Goal: Task Accomplishment & Management: Complete application form

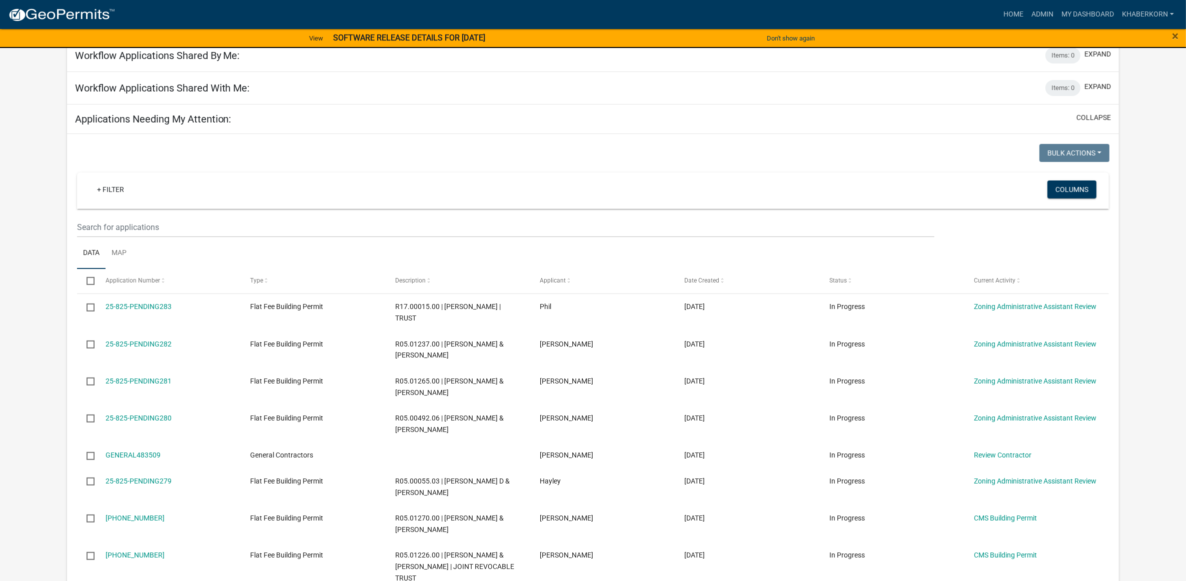
scroll to position [420, 0]
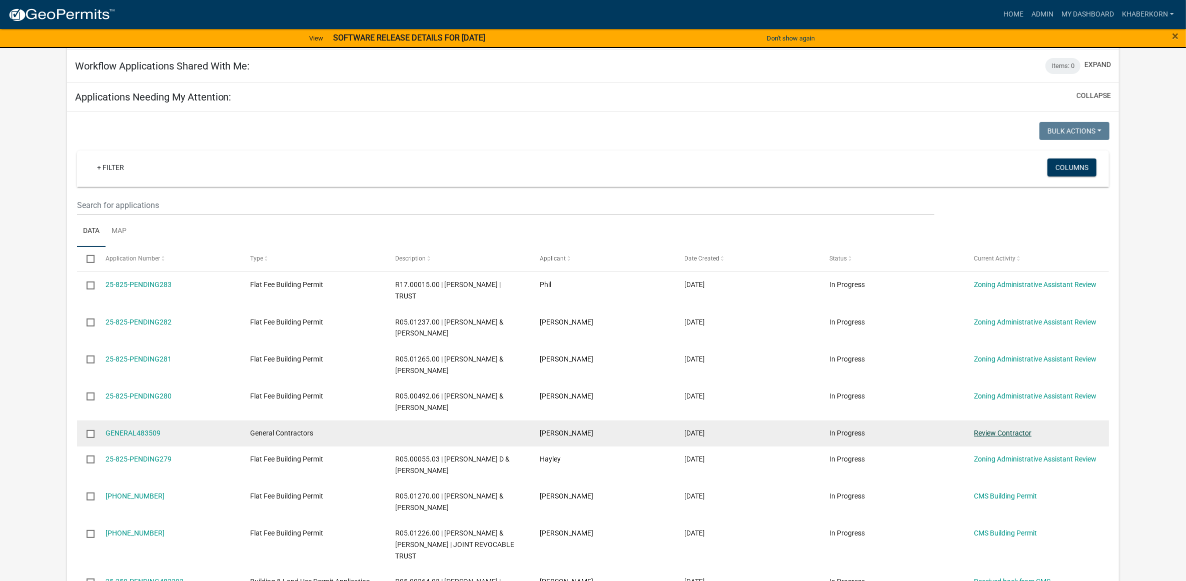
click at [999, 431] on link "Review Contractor" at bounding box center [1003, 433] width 58 height 8
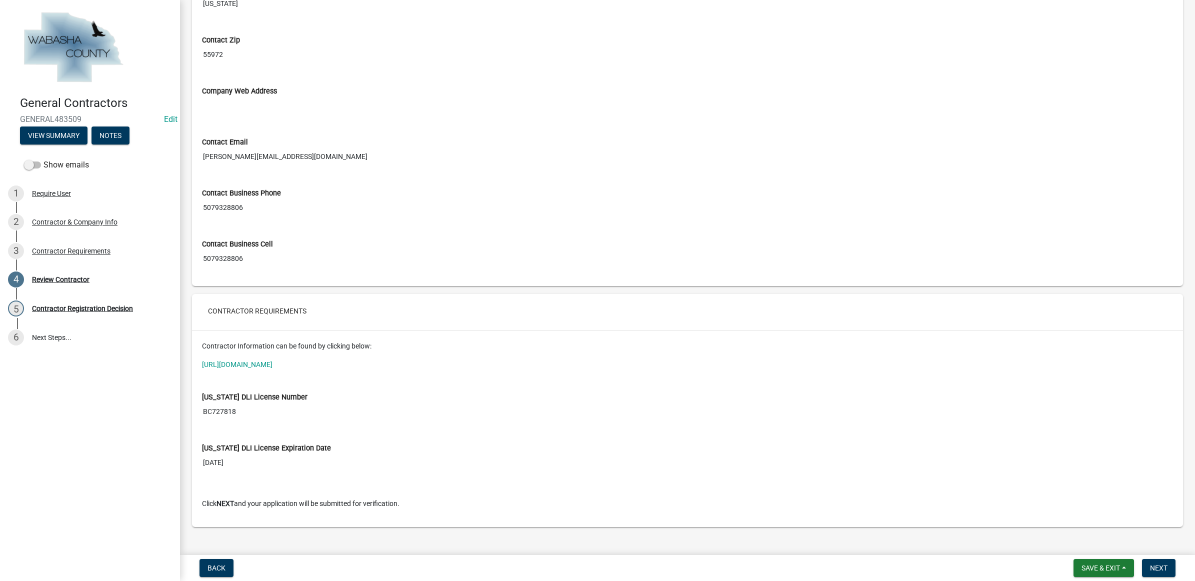
scroll to position [561, 0]
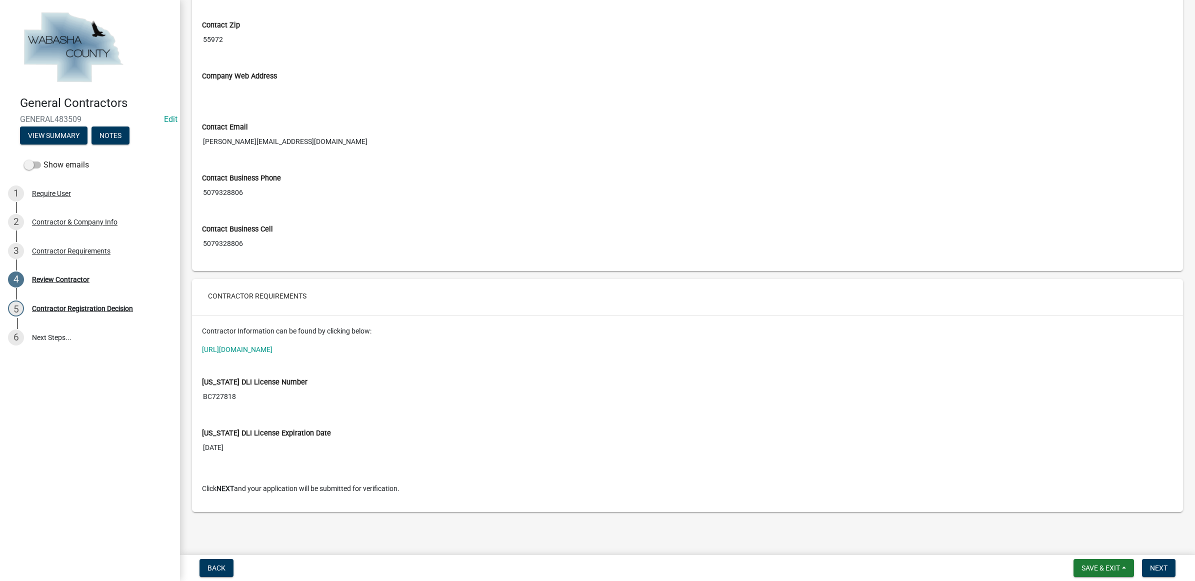
click at [211, 398] on input "BC727818" at bounding box center [687, 397] width 971 height 19
click at [1162, 566] on span "Next" at bounding box center [1159, 568] width 18 height 8
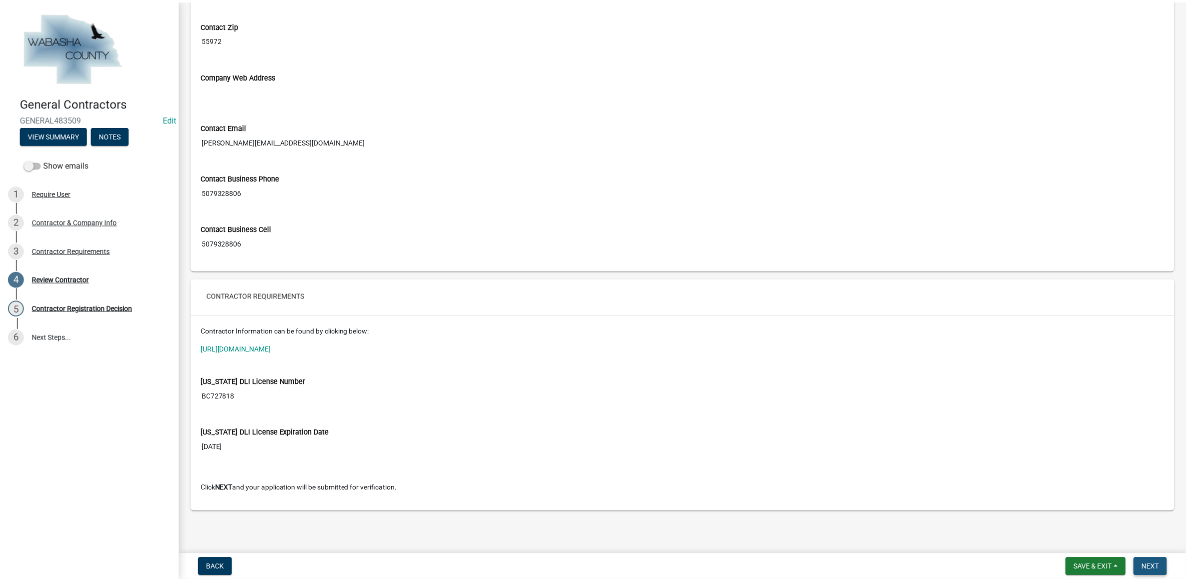
scroll to position [0, 0]
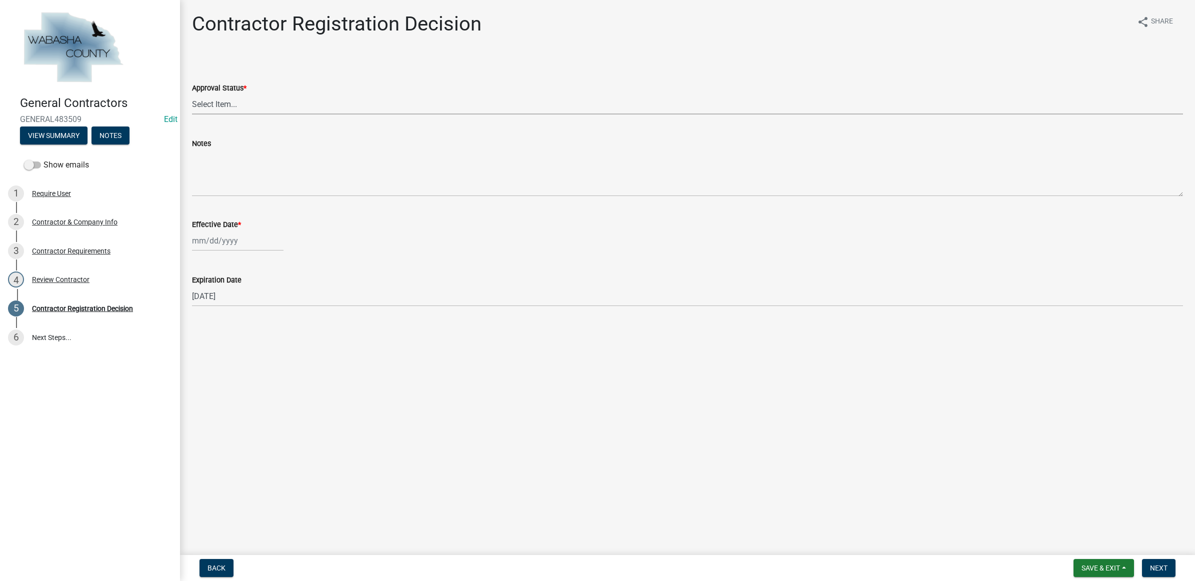
click at [227, 106] on select "Select Item... Approved Denied" at bounding box center [687, 104] width 991 height 21
click at [192, 94] on select "Select Item... Approved Denied" at bounding box center [687, 104] width 991 height 21
select select "4b86b809-39dd-4c68-9f3d-fdb3e7050482"
click at [224, 244] on div at bounding box center [238, 241] width 92 height 21
select select "9"
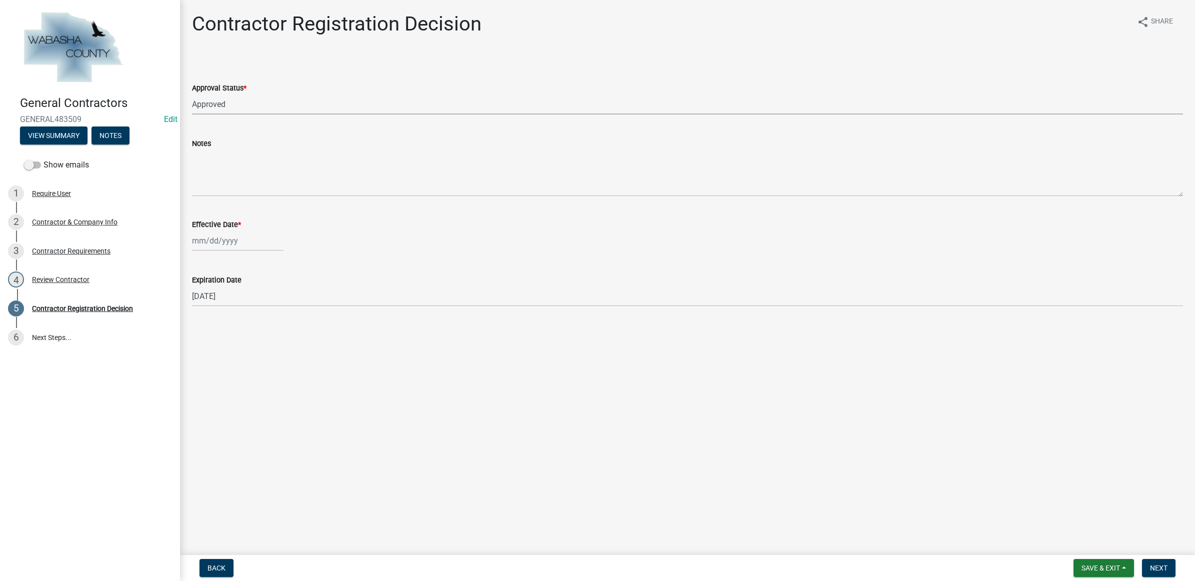
select select "2025"
click at [254, 339] on div "25" at bounding box center [250, 342] width 16 height 16
type input "[DATE]"
click at [1165, 569] on span "Next" at bounding box center [1159, 568] width 18 height 8
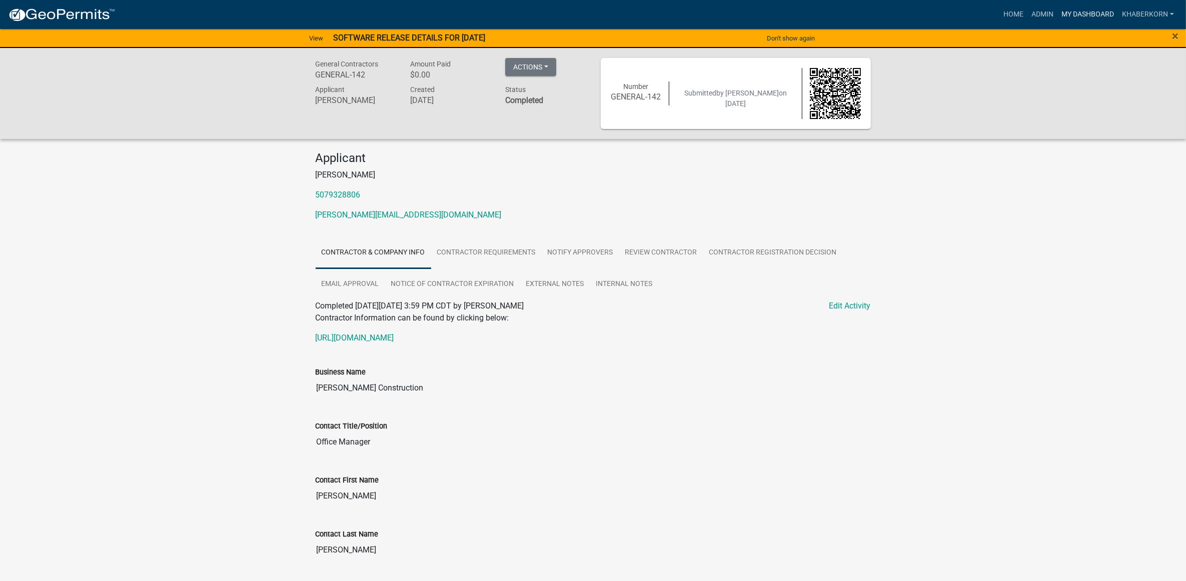
click at [1106, 12] on link "My Dashboard" at bounding box center [1087, 14] width 61 height 19
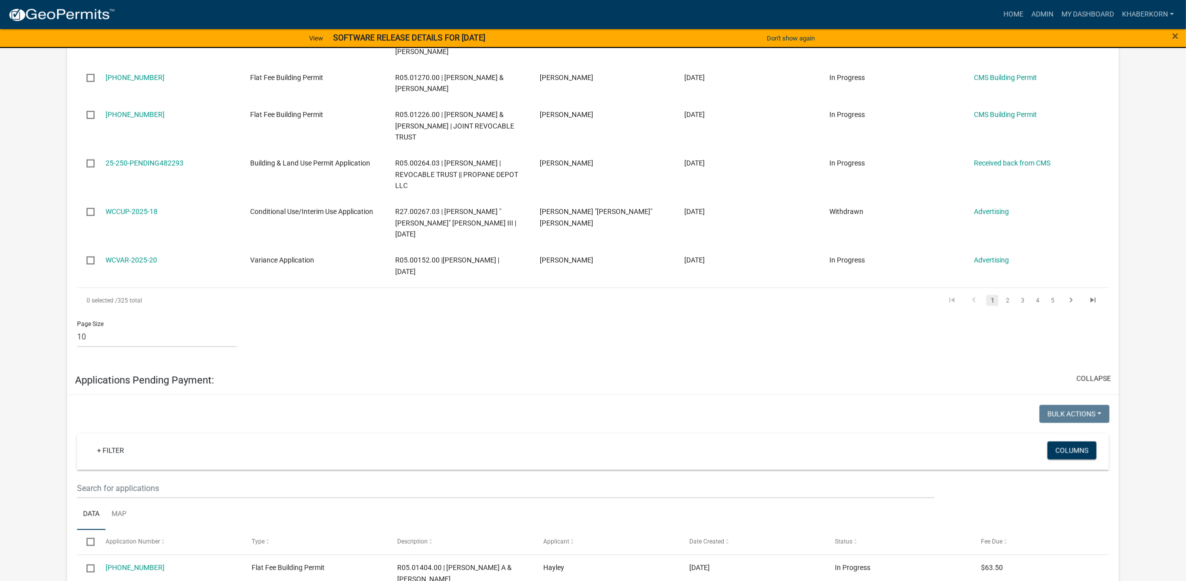
scroll to position [813, 0]
click at [1009, 296] on link "2" at bounding box center [1007, 301] width 12 height 11
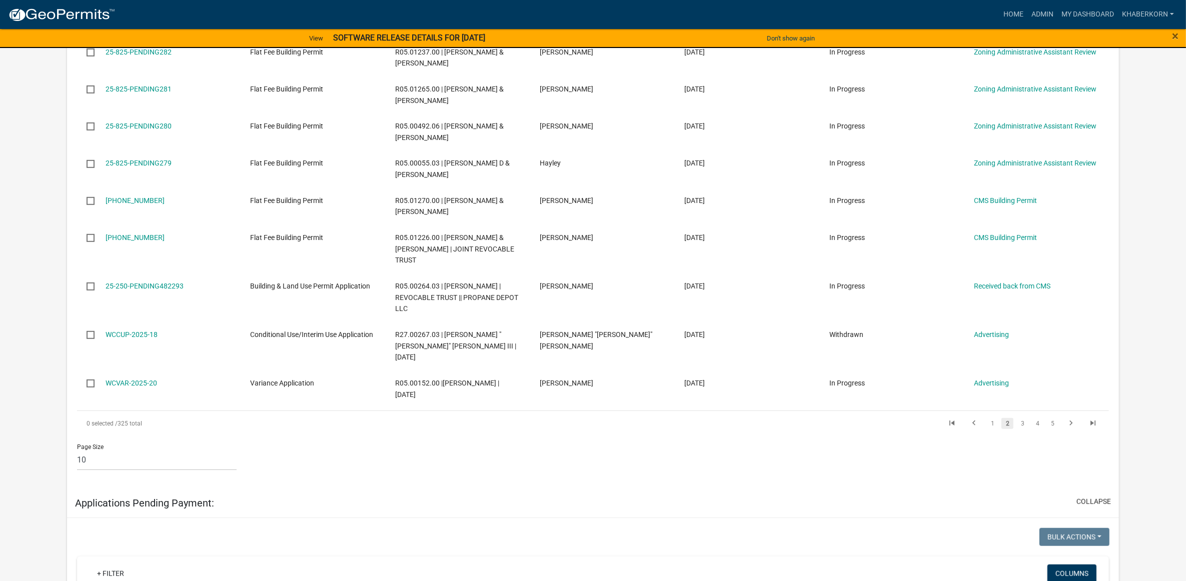
scroll to position [500, 0]
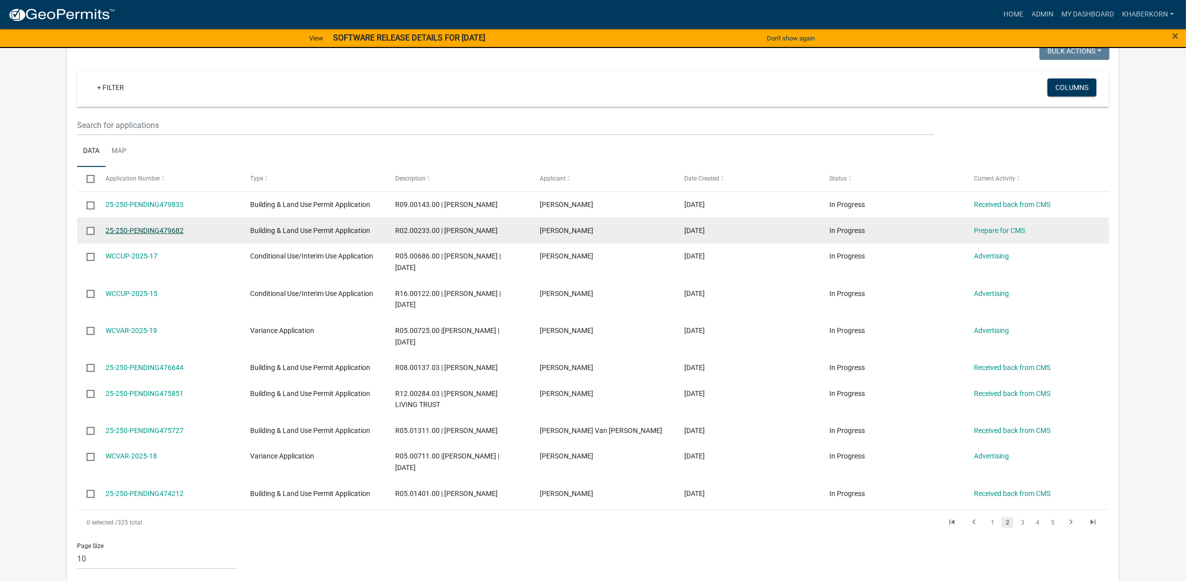
click at [169, 227] on link "25-250-PENDING479682" at bounding box center [145, 231] width 78 height 8
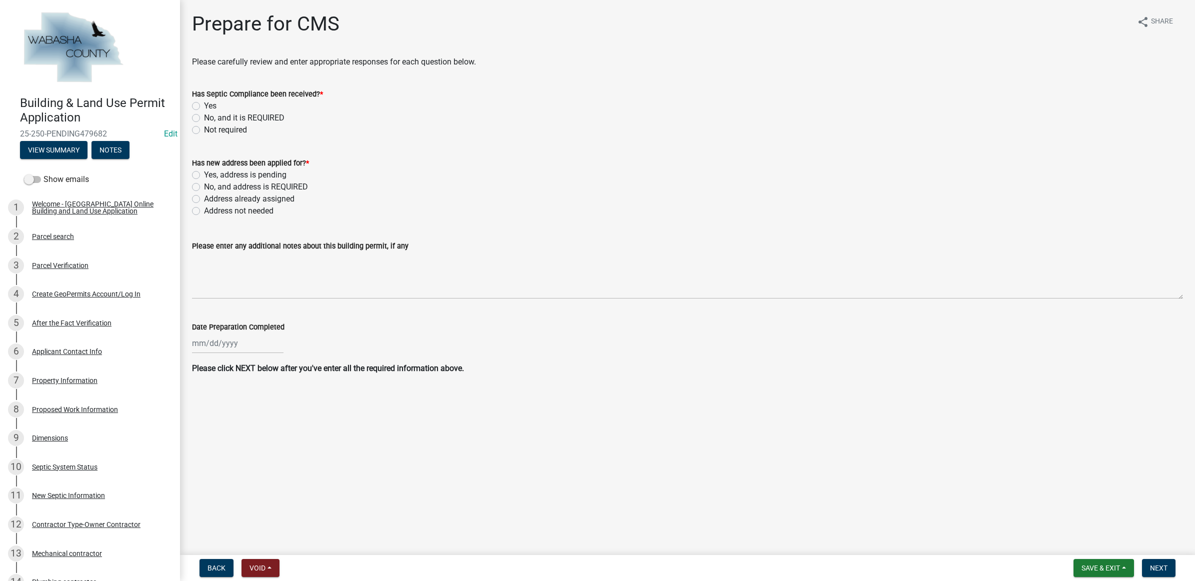
click at [218, 128] on label "Not required" at bounding box center [225, 130] width 43 height 12
click at [211, 128] on input "Not required" at bounding box center [207, 127] width 7 height 7
radio input "true"
click at [249, 211] on label "Address not needed" at bounding box center [239, 211] width 70 height 12
click at [211, 211] on input "Address not needed" at bounding box center [207, 208] width 7 height 7
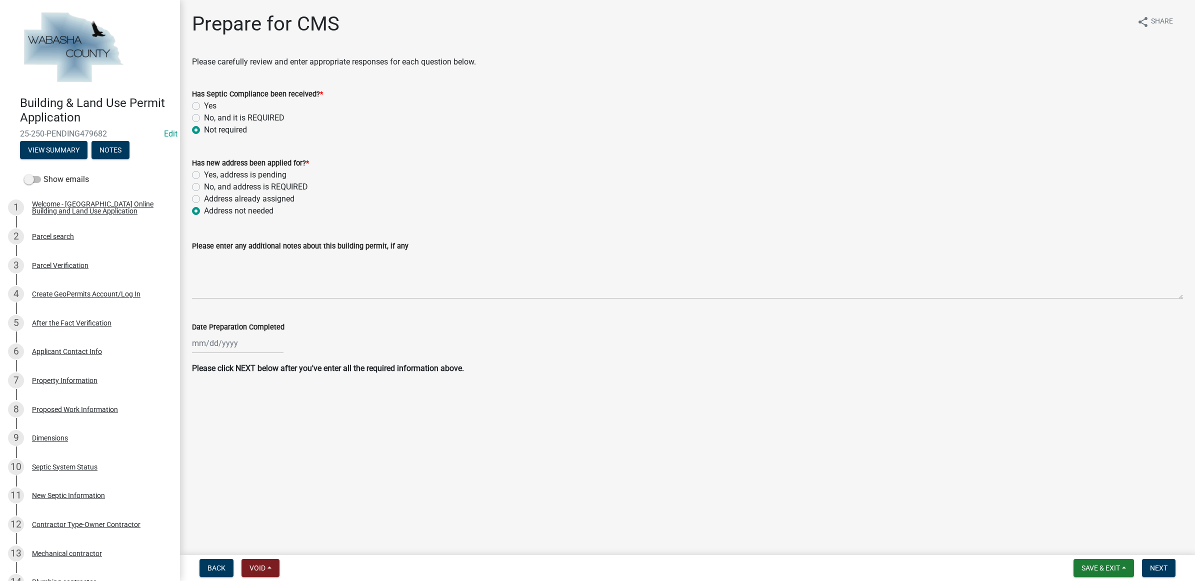
radio input "true"
select select "9"
select select "2025"
click at [228, 342] on div "Jan Feb Mar Apr May Jun [DATE] Aug Sep [DATE] 2025 Mo Tu We Th Fr Sa Su 1 2 3 4…" at bounding box center [238, 343] width 92 height 21
click at [248, 444] on div "25" at bounding box center [250, 445] width 16 height 16
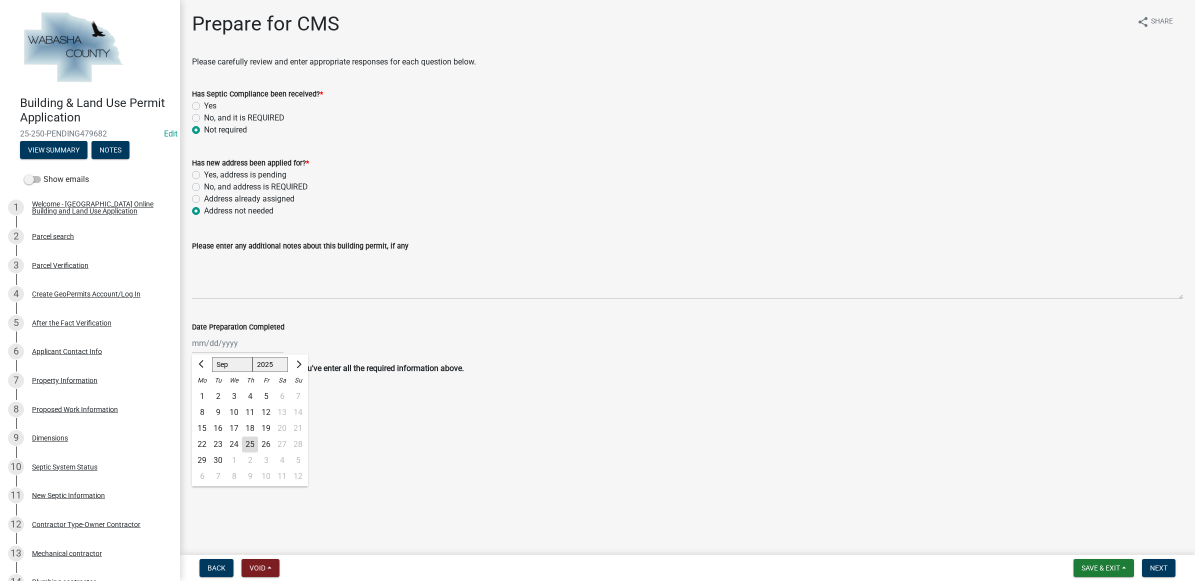
type input "[DATE]"
click at [1165, 567] on span "Next" at bounding box center [1159, 568] width 18 height 8
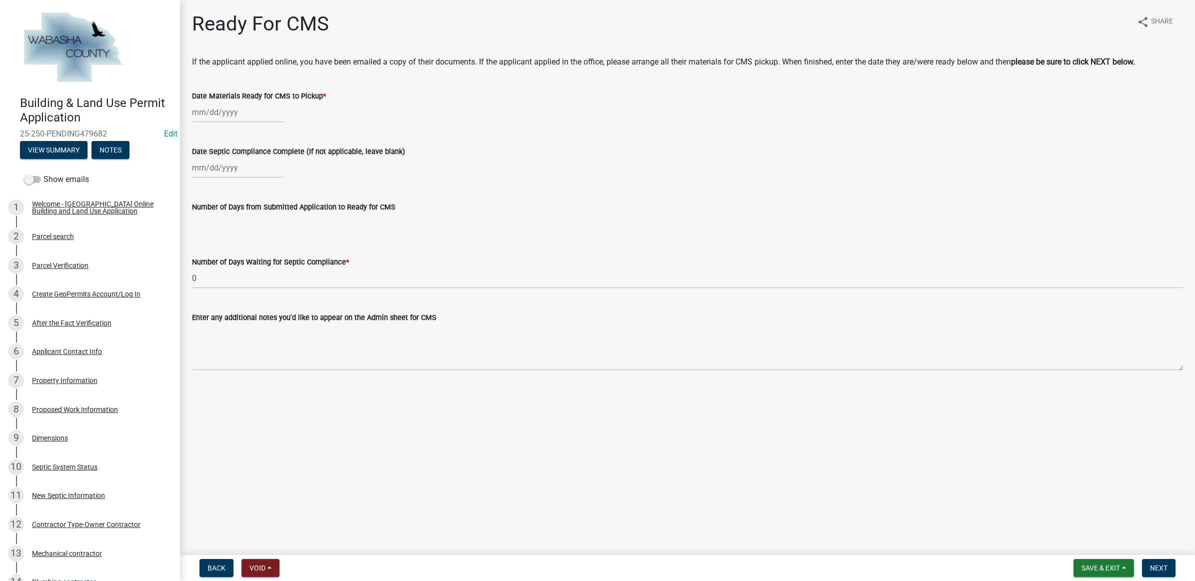
click at [204, 113] on div at bounding box center [238, 112] width 92 height 21
select select "9"
select select "2025"
click at [247, 217] on div "25" at bounding box center [250, 214] width 16 height 16
type input "[DATE]"
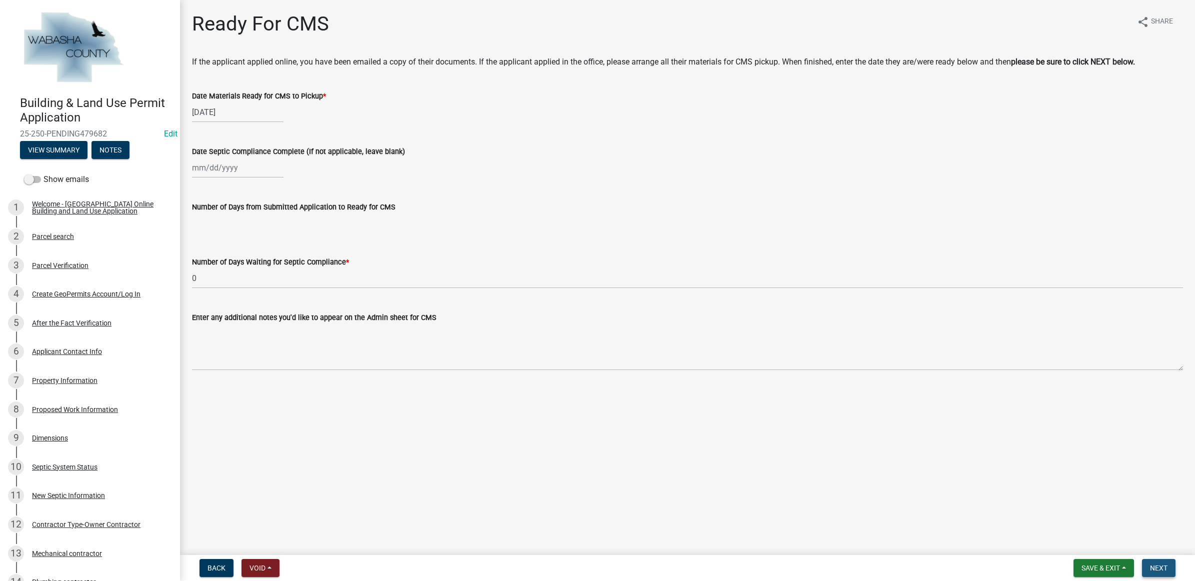
click at [1156, 566] on span "Next" at bounding box center [1159, 568] width 18 height 8
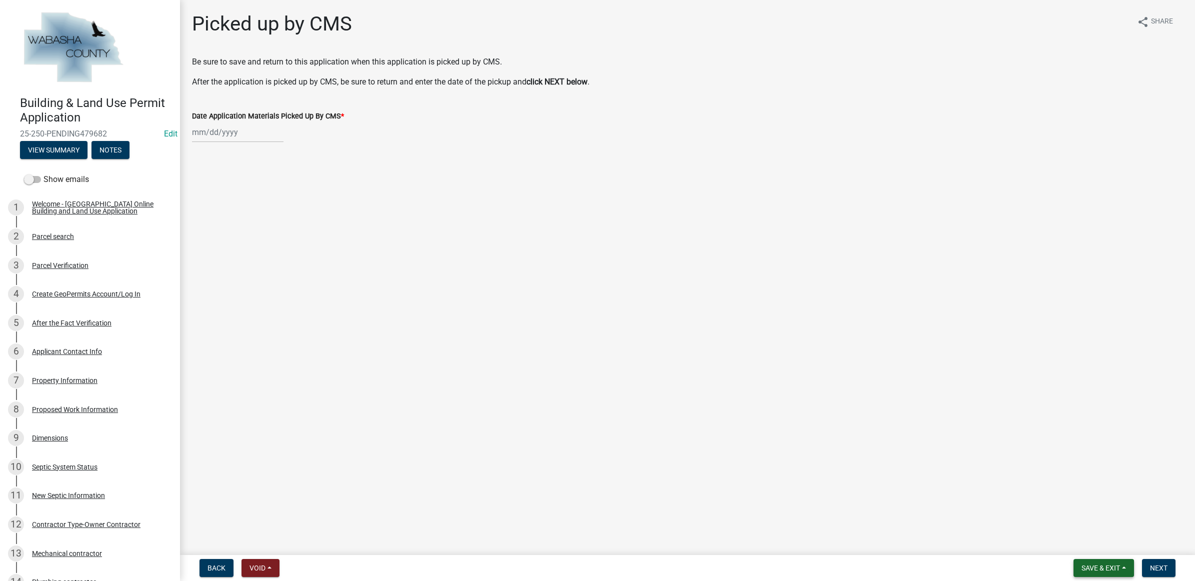
click at [1082, 571] on span "Save & Exit" at bounding box center [1101, 568] width 39 height 8
click at [1069, 546] on button "Save & Exit" at bounding box center [1094, 543] width 80 height 24
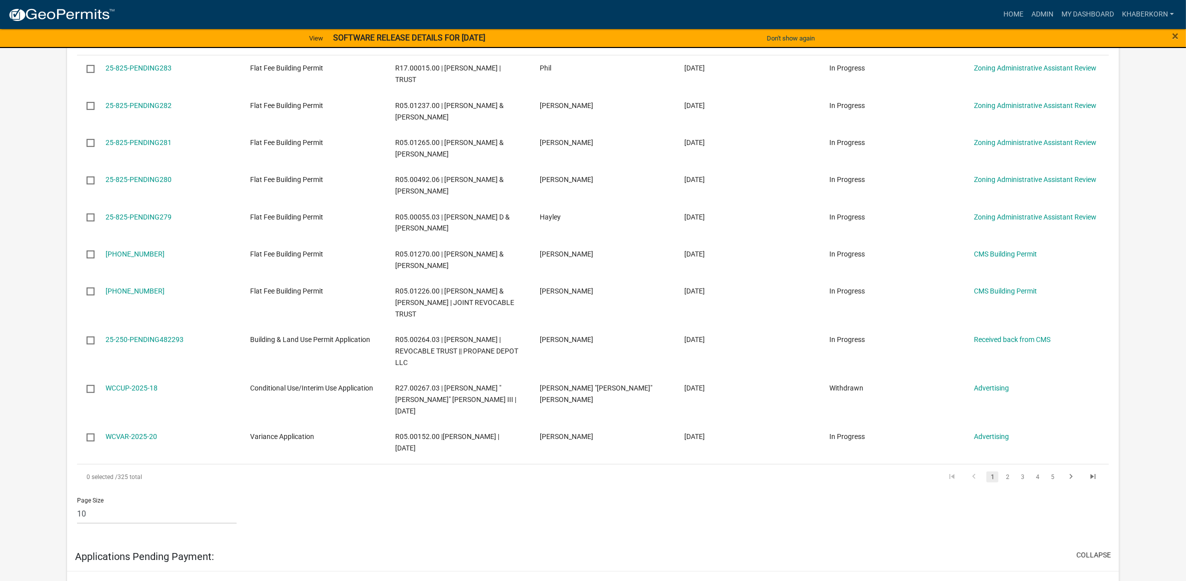
scroll to position [688, 0]
